Goal: Navigation & Orientation: Find specific page/section

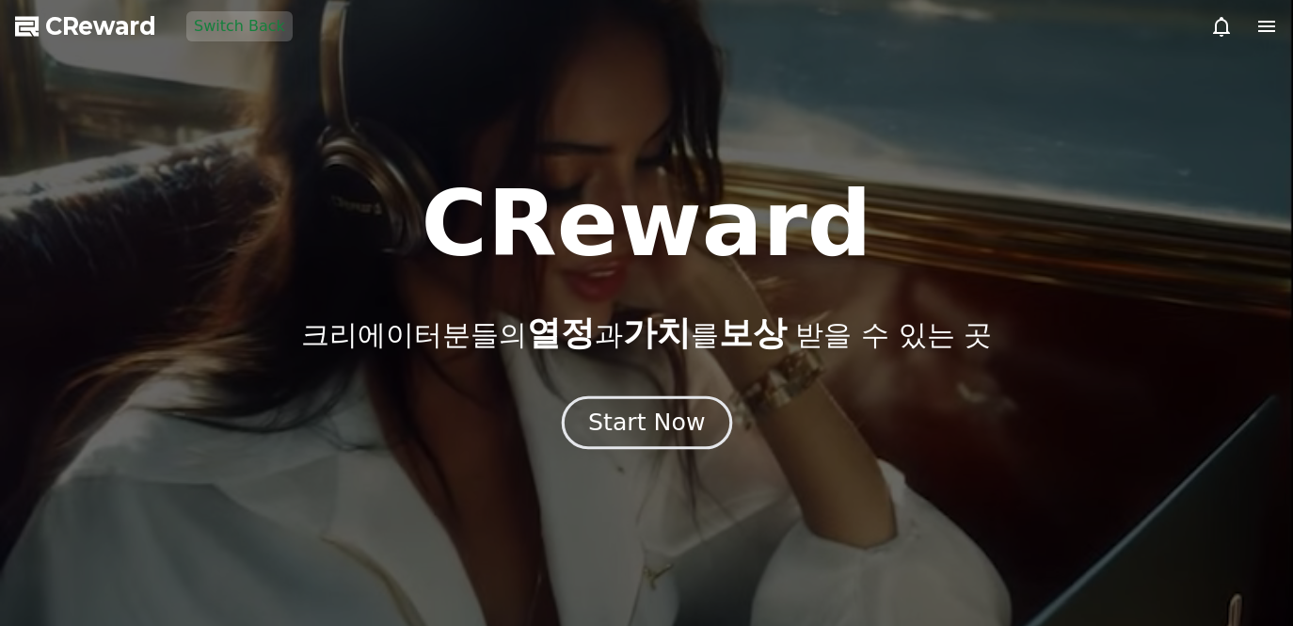
click at [617, 416] on div "Start Now" at bounding box center [646, 423] width 117 height 32
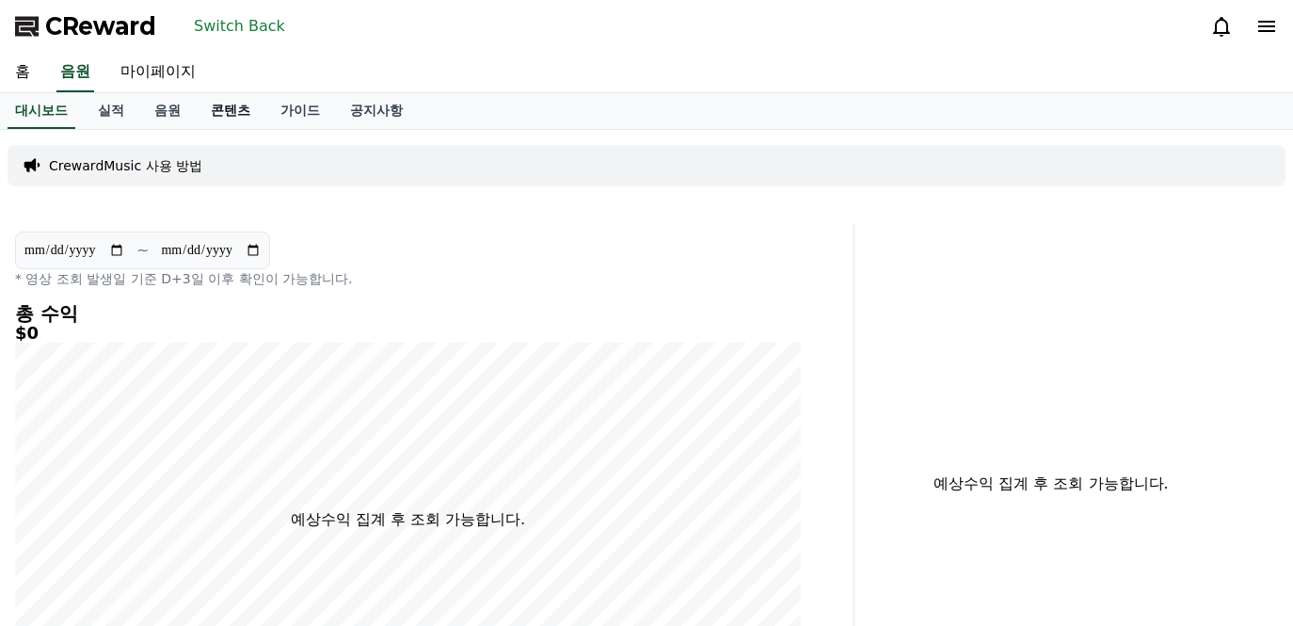
click at [210, 103] on link "콘텐츠" at bounding box center [231, 111] width 70 height 36
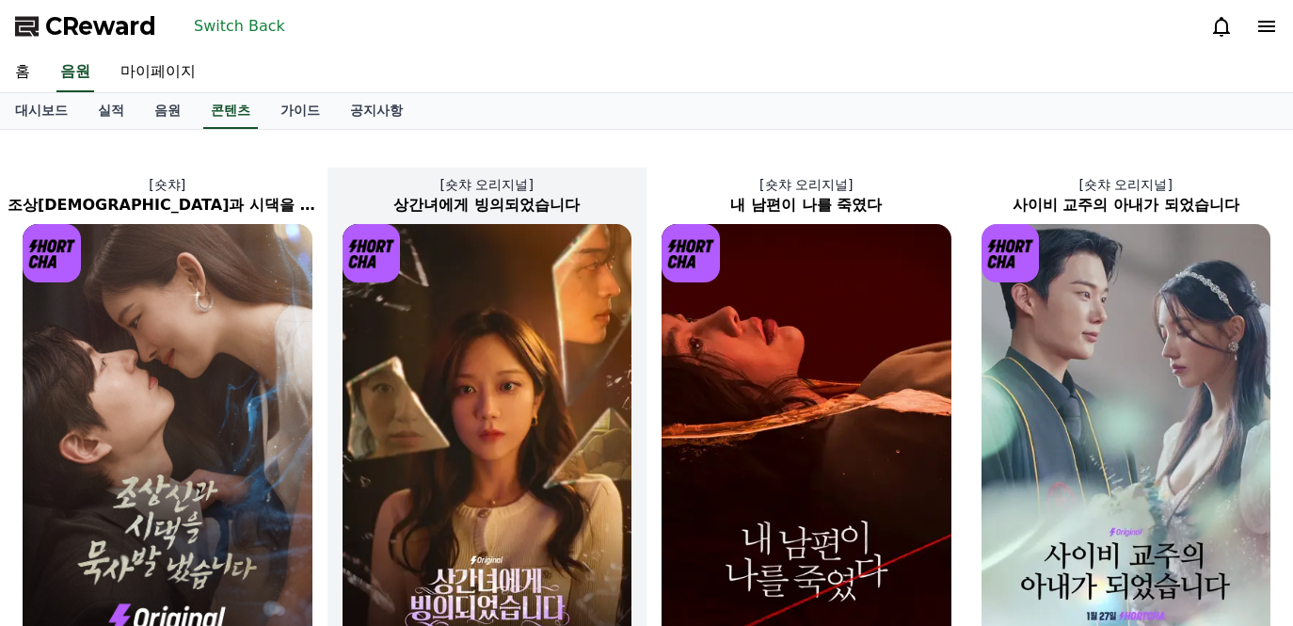
click at [449, 376] on img at bounding box center [488, 441] width 290 height 434
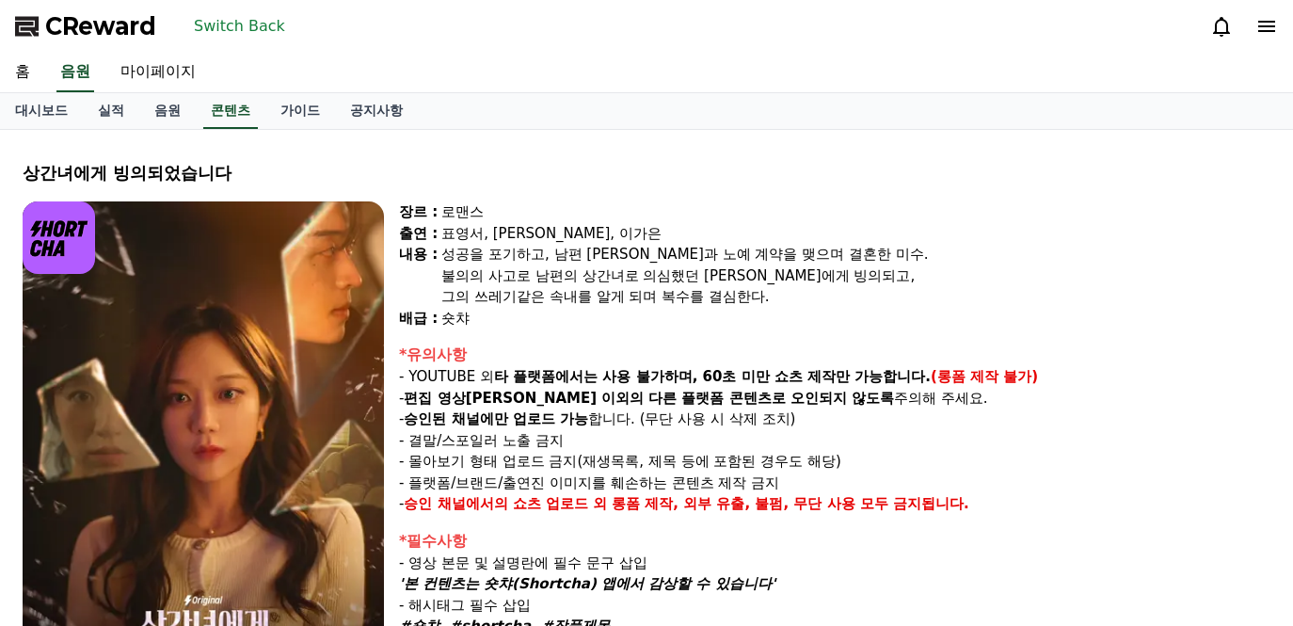
select select
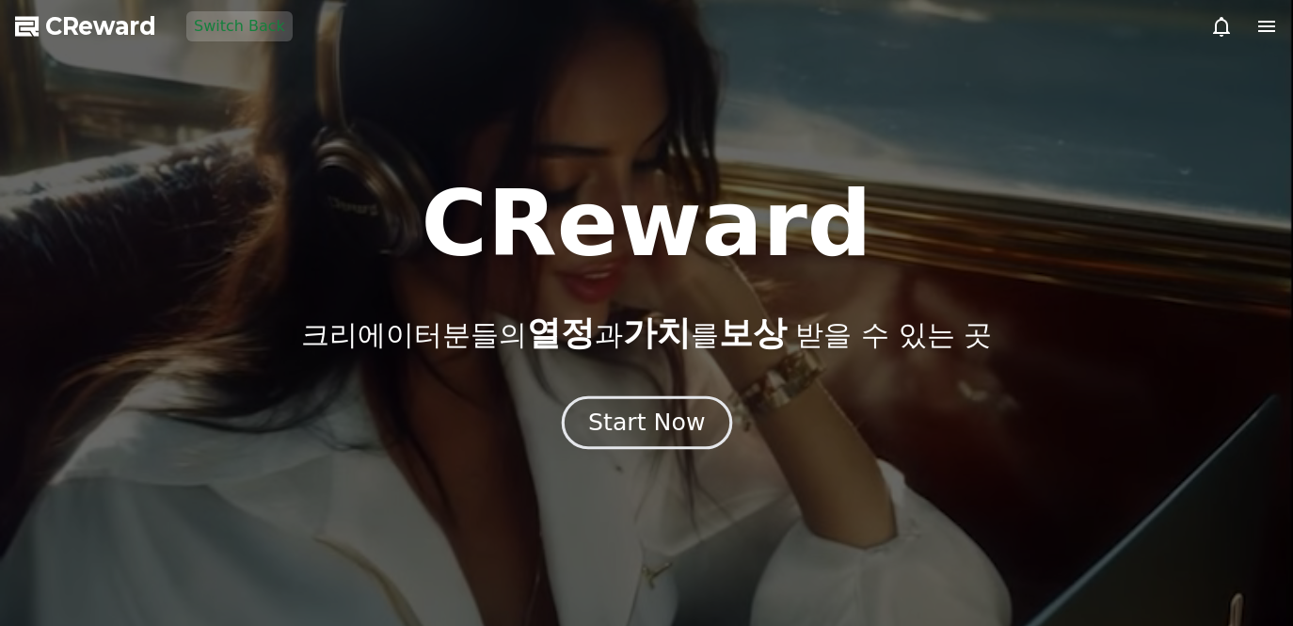
click at [615, 408] on div "Start Now" at bounding box center [646, 423] width 117 height 32
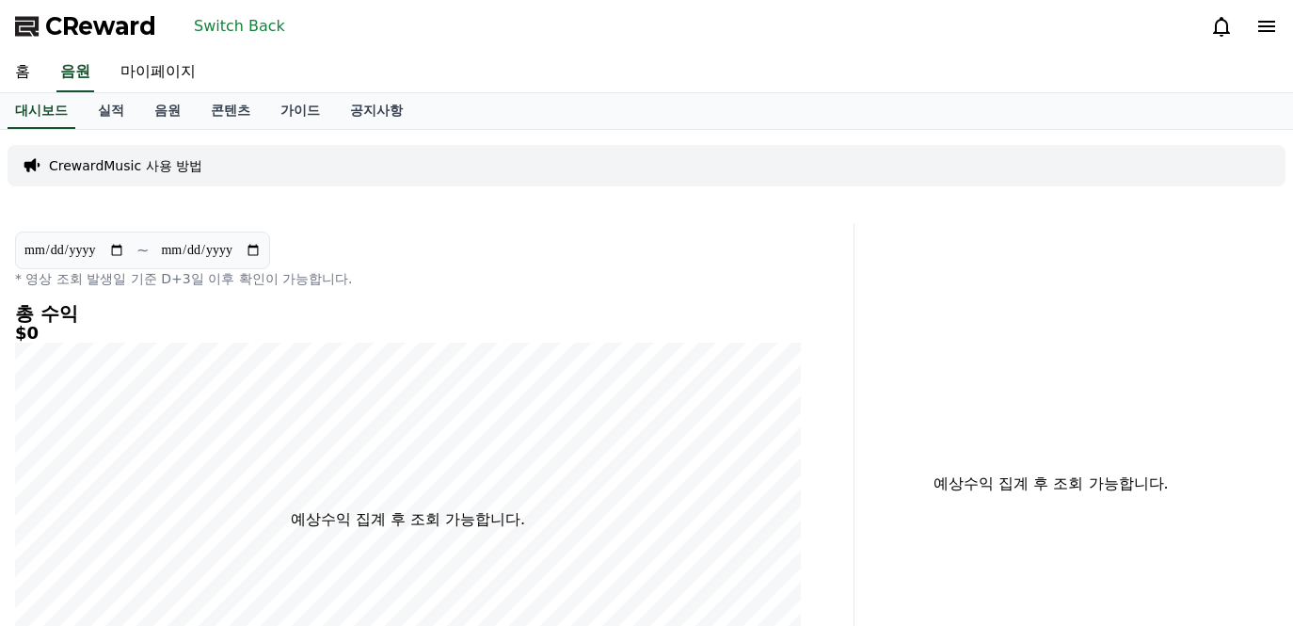
click at [217, 23] on button "Switch Back" at bounding box center [239, 26] width 106 height 30
